Goal: Information Seeking & Learning: Check status

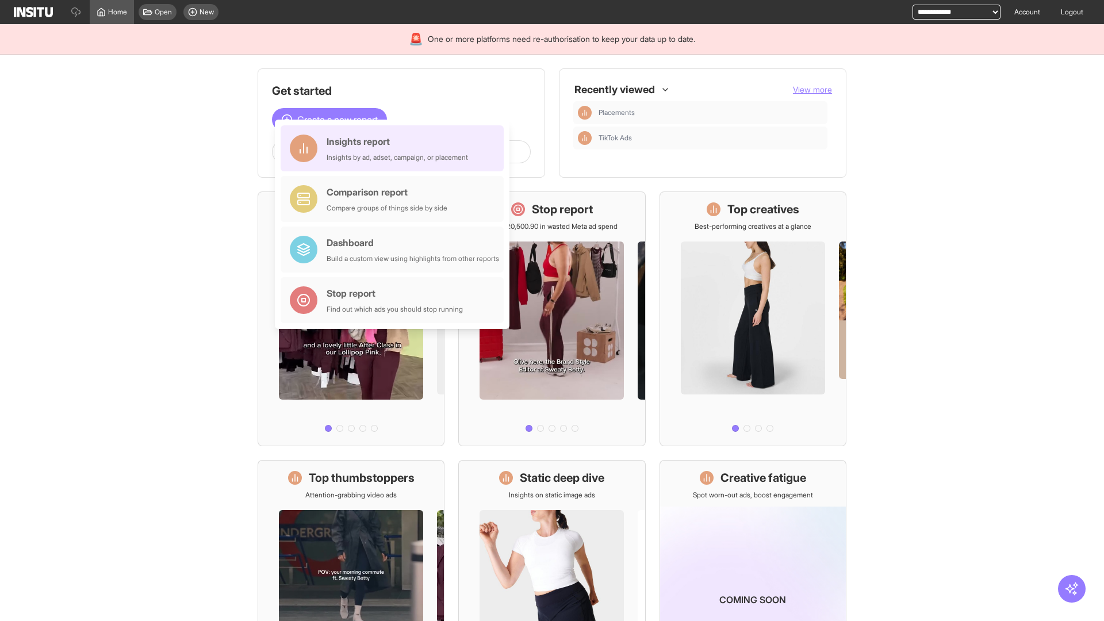
click at [395, 148] on div "Insights report Insights by ad, adset, campaign, or placement" at bounding box center [397, 149] width 141 height 28
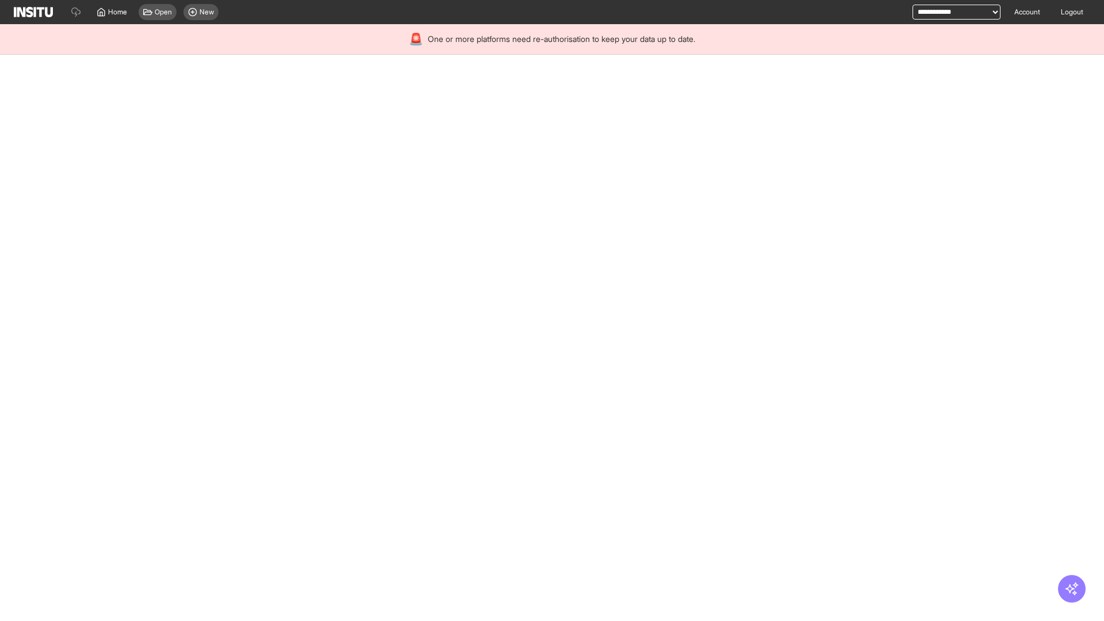
select select "**"
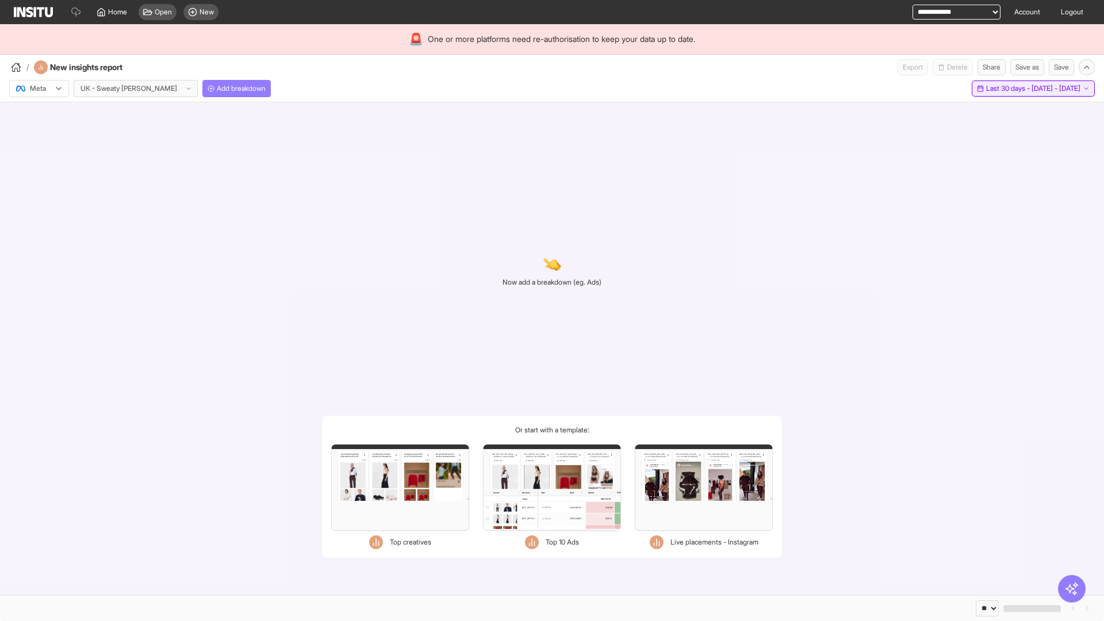
click at [1006, 89] on span "Last 30 days - [DATE] - [DATE]" at bounding box center [1033, 88] width 94 height 9
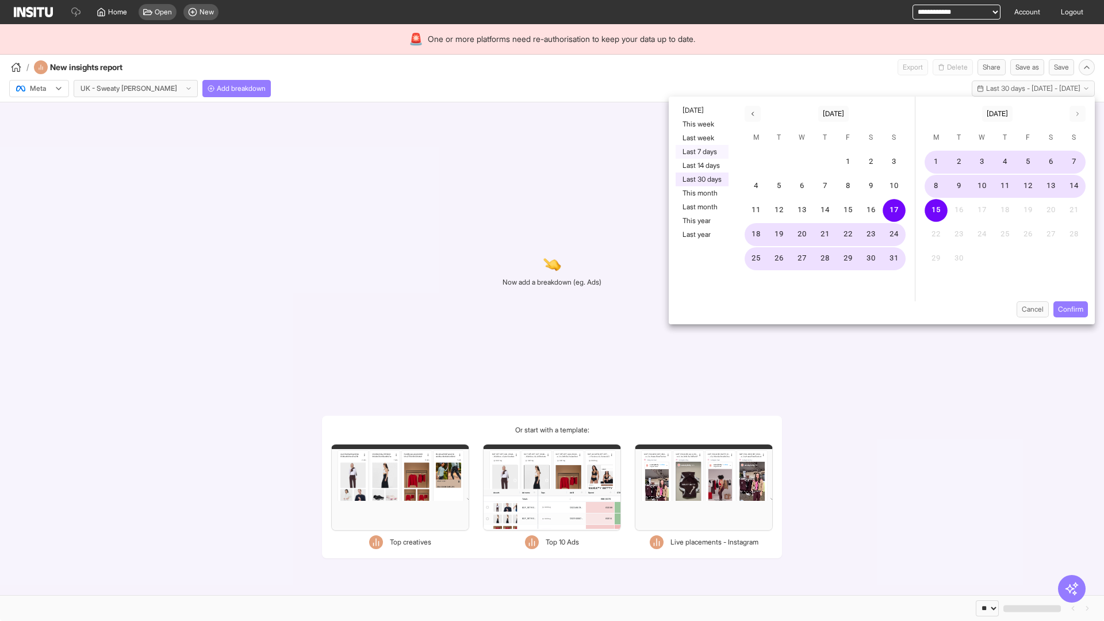
click at [701, 152] on button "Last 7 days" at bounding box center [702, 152] width 53 height 14
